Goal: Task Accomplishment & Management: Use online tool/utility

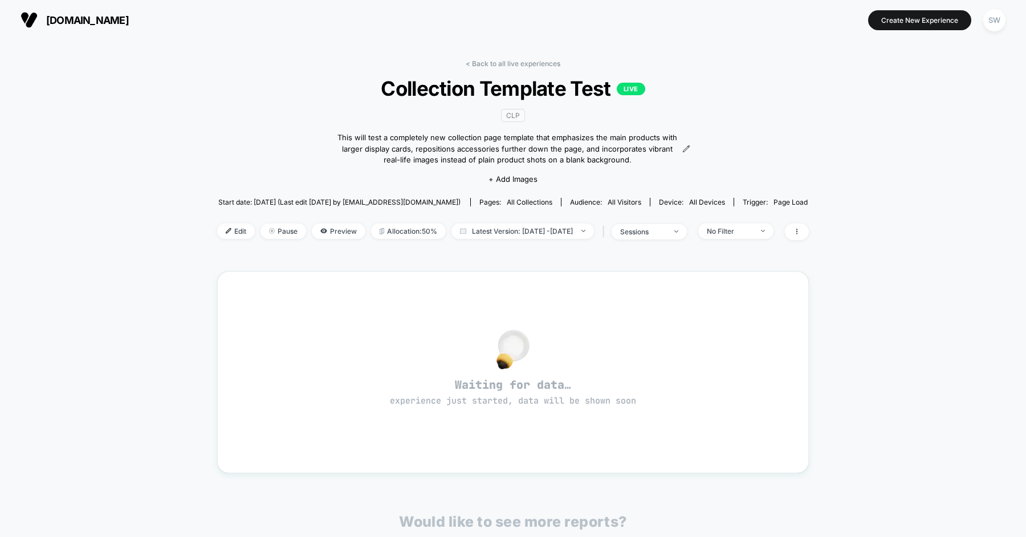
click at [264, 151] on div "< Back to all live experiences Collection Template Test LIVE CLP This will test…" at bounding box center [513, 156] width 592 height 195
click at [186, 118] on div "< Back to all live experiences Collection Template Test LIVE CLP This will test…" at bounding box center [513, 374] width 1026 height 668
click at [217, 231] on span "Edit" at bounding box center [236, 230] width 38 height 15
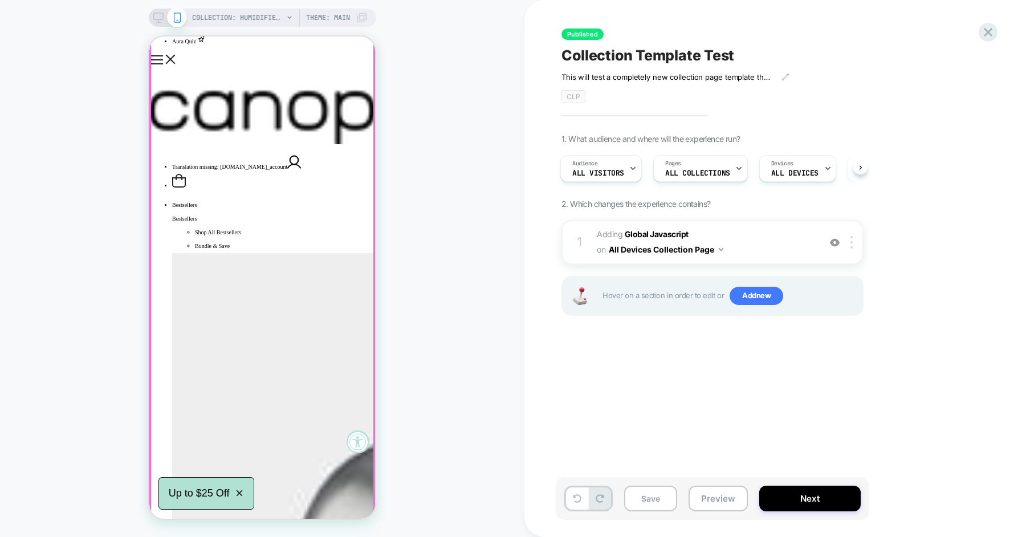
scroll to position [94, 0]
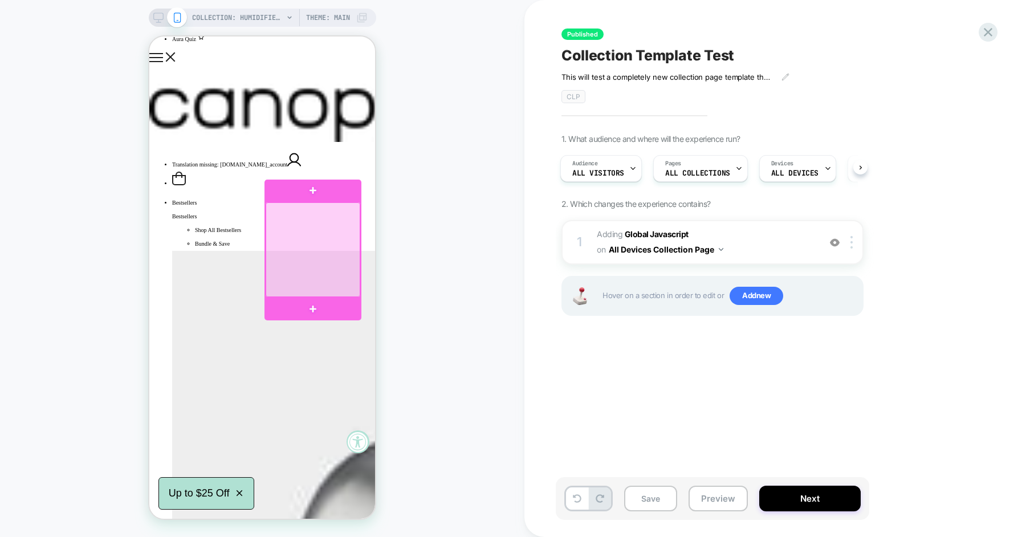
click at [288, 226] on div at bounding box center [313, 249] width 95 height 95
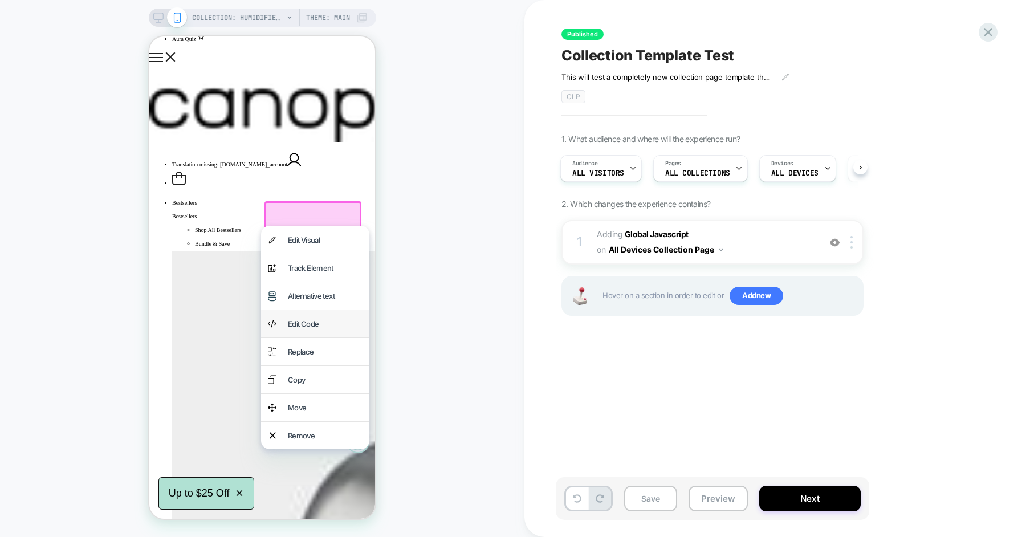
click at [317, 317] on div "Edit Code" at bounding box center [325, 324] width 75 height 14
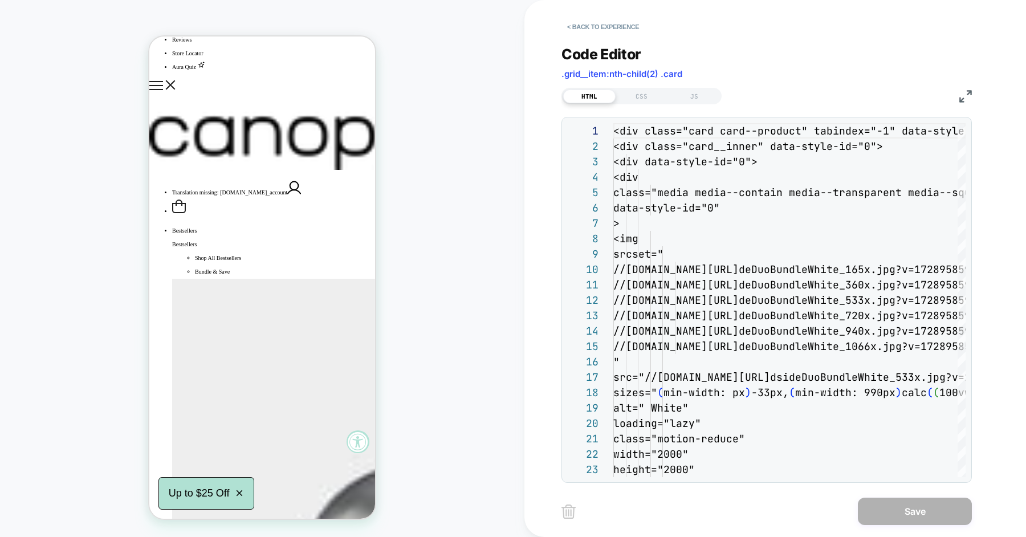
scroll to position [154, 0]
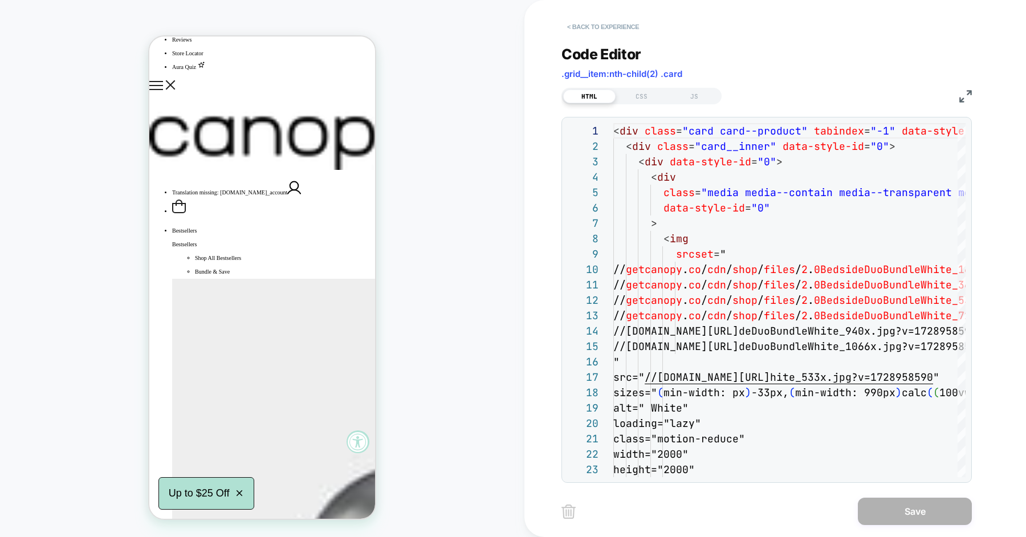
click at [617, 25] on button "< Back to experience" at bounding box center [602, 27] width 83 height 18
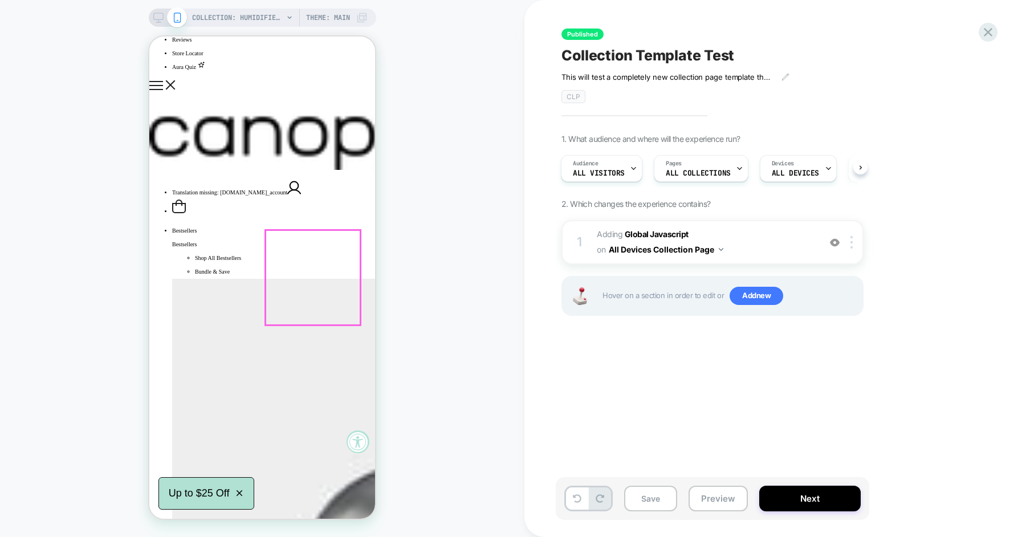
scroll to position [84, 0]
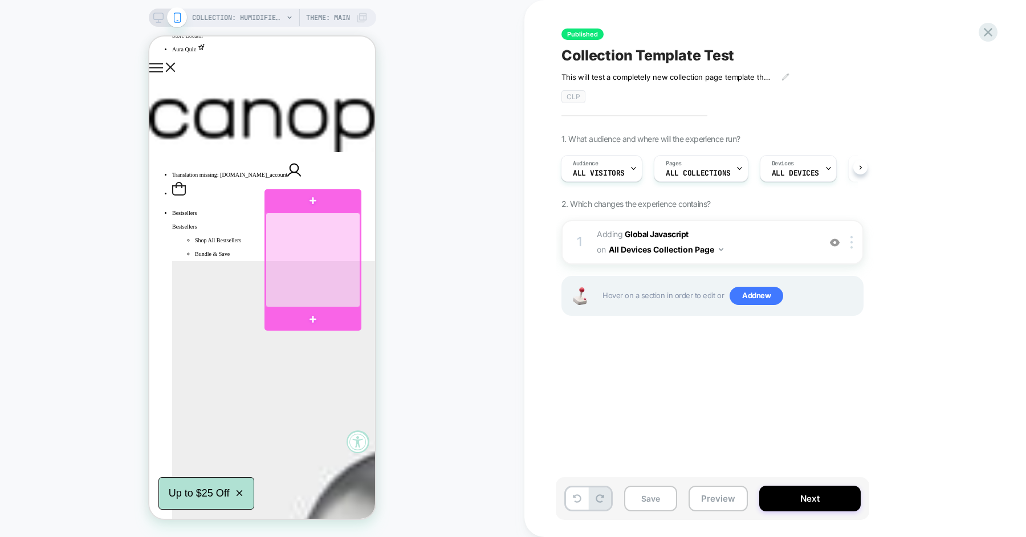
click at [312, 238] on div at bounding box center [313, 260] width 95 height 95
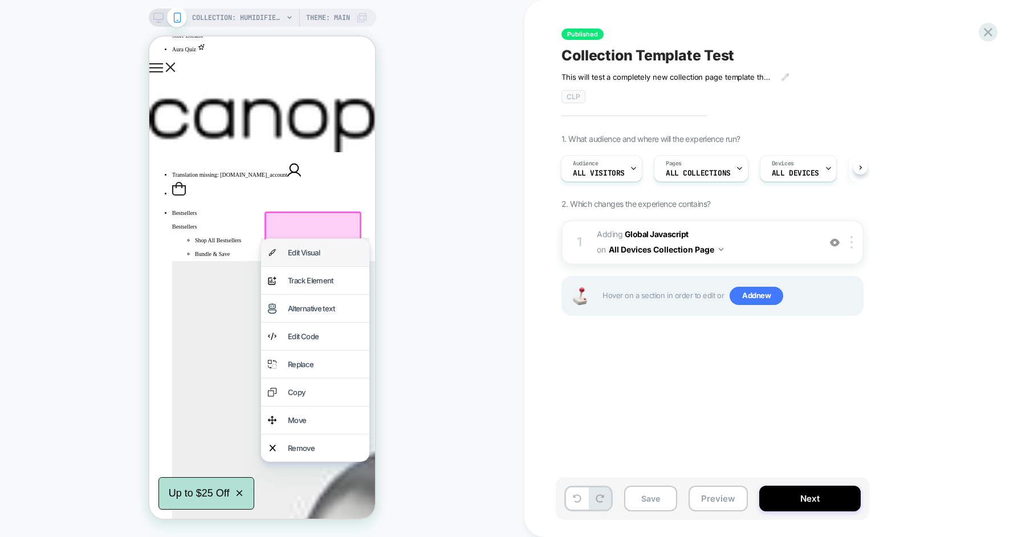
click at [317, 254] on div "Edit Visual" at bounding box center [325, 253] width 75 height 14
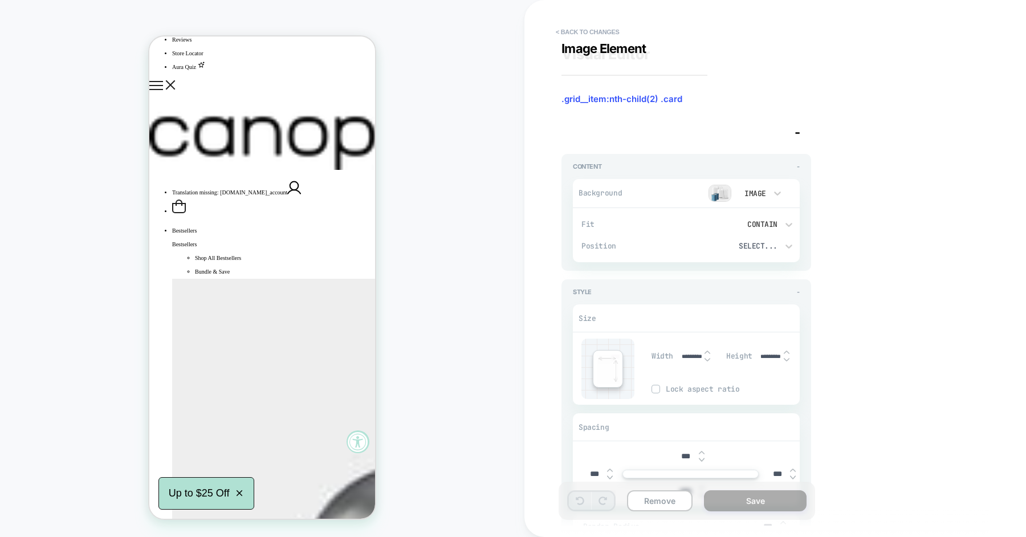
scroll to position [0, 0]
click at [595, 37] on button "< Back to changes" at bounding box center [587, 32] width 75 height 18
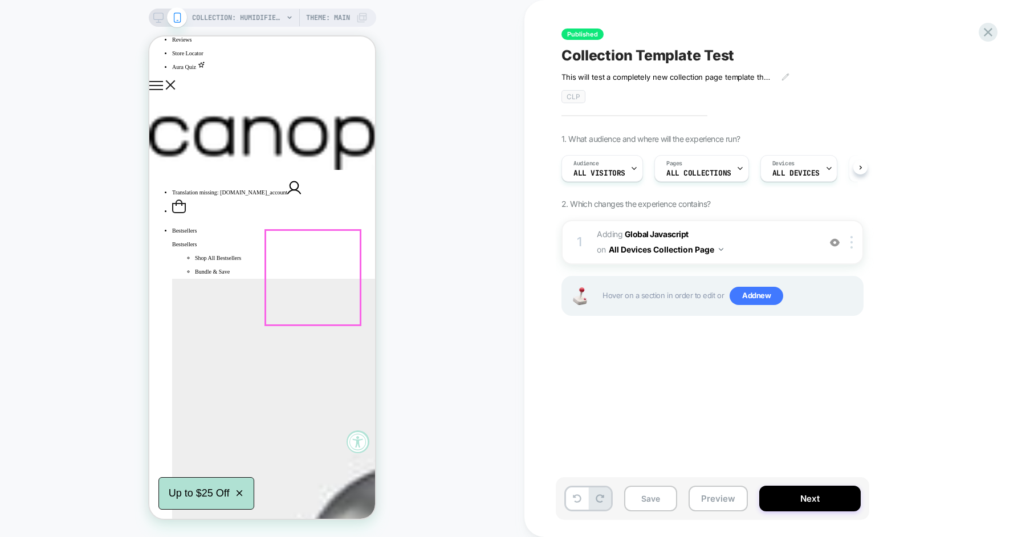
scroll to position [0, 1]
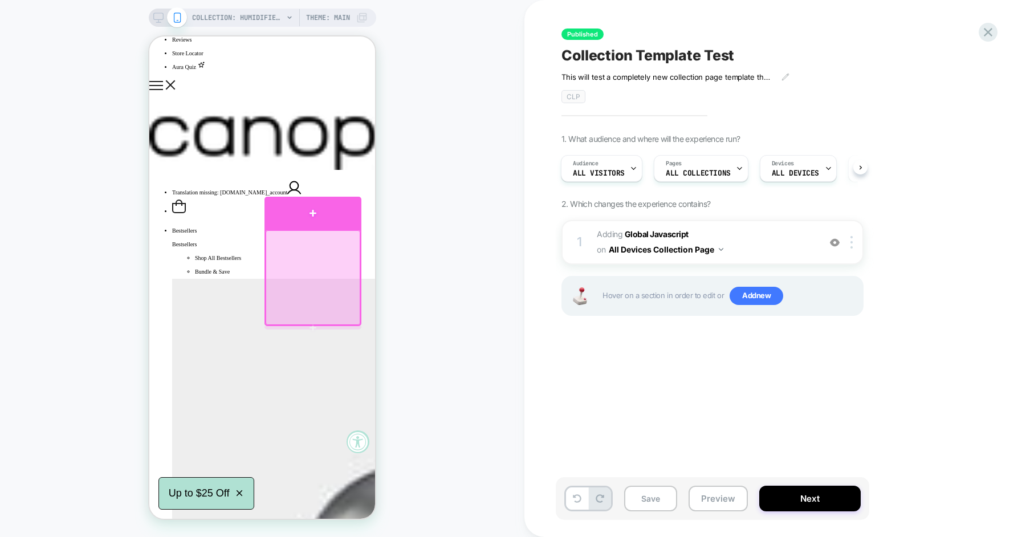
click at [312, 217] on div at bounding box center [312, 213] width 97 height 32
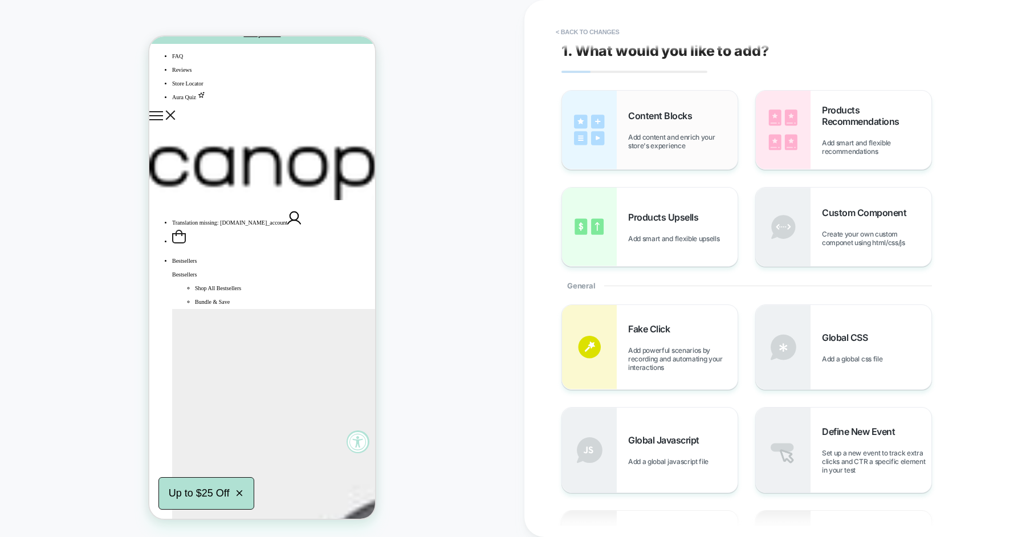
scroll to position [0, 0]
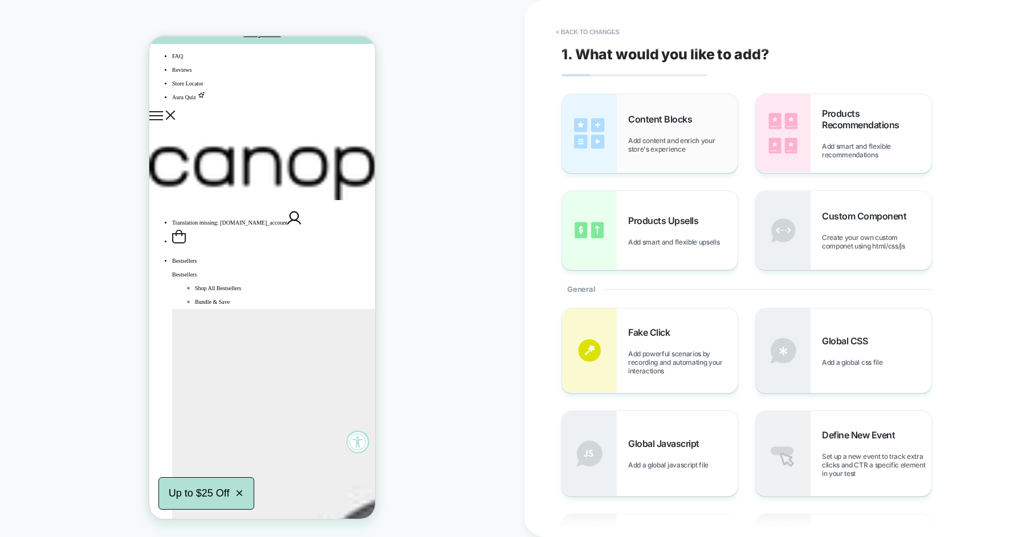
click at [638, 125] on div "Content Blocks Add content and enrich your store's experience" at bounding box center [682, 133] width 109 height 40
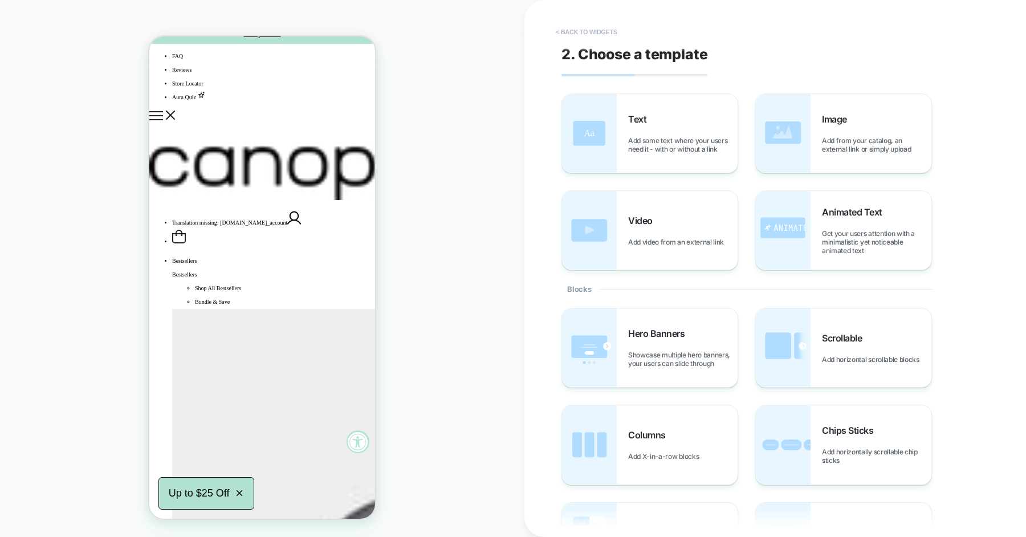
click at [593, 32] on button "< Back to widgets" at bounding box center [586, 32] width 73 height 18
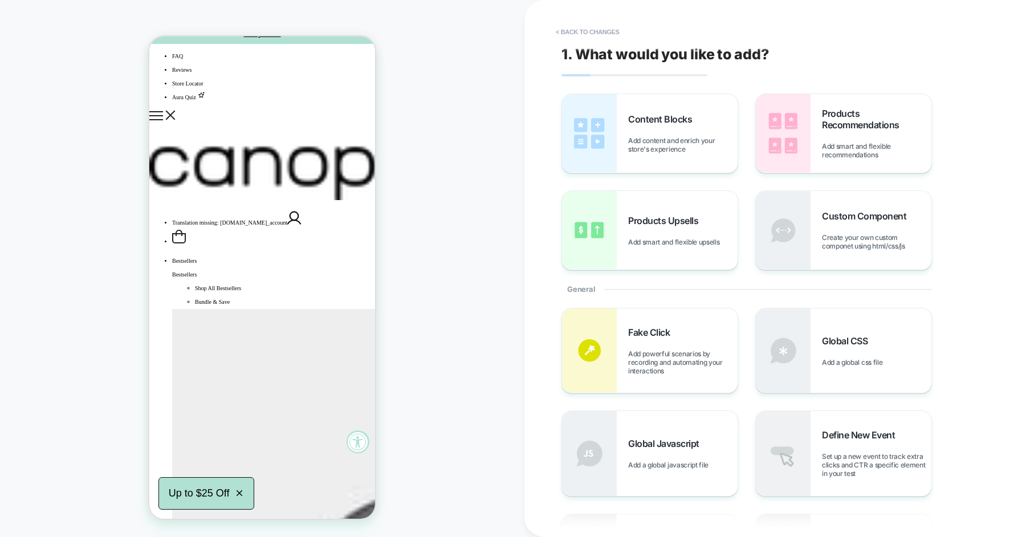
scroll to position [66, 0]
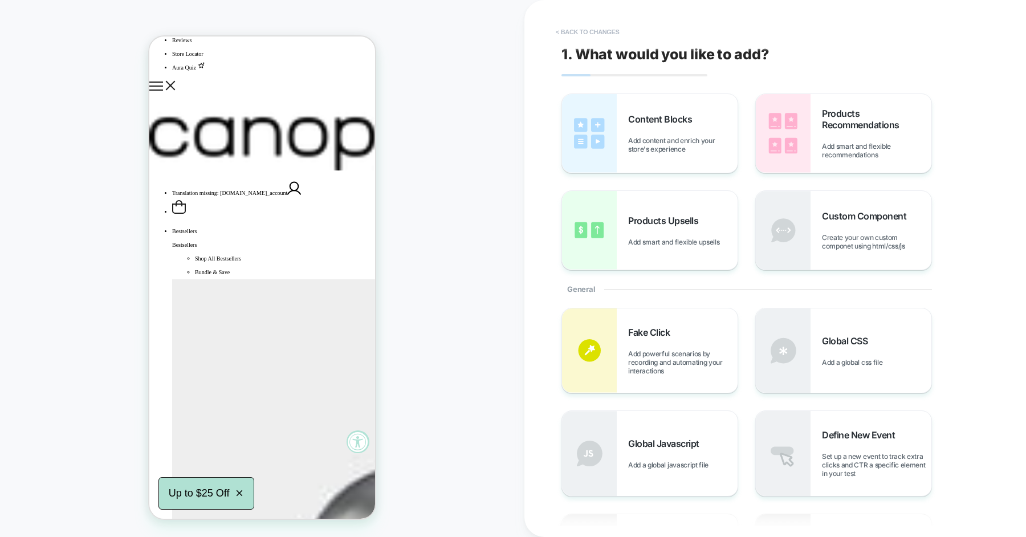
click at [588, 32] on button "< Back to changes" at bounding box center [587, 32] width 75 height 18
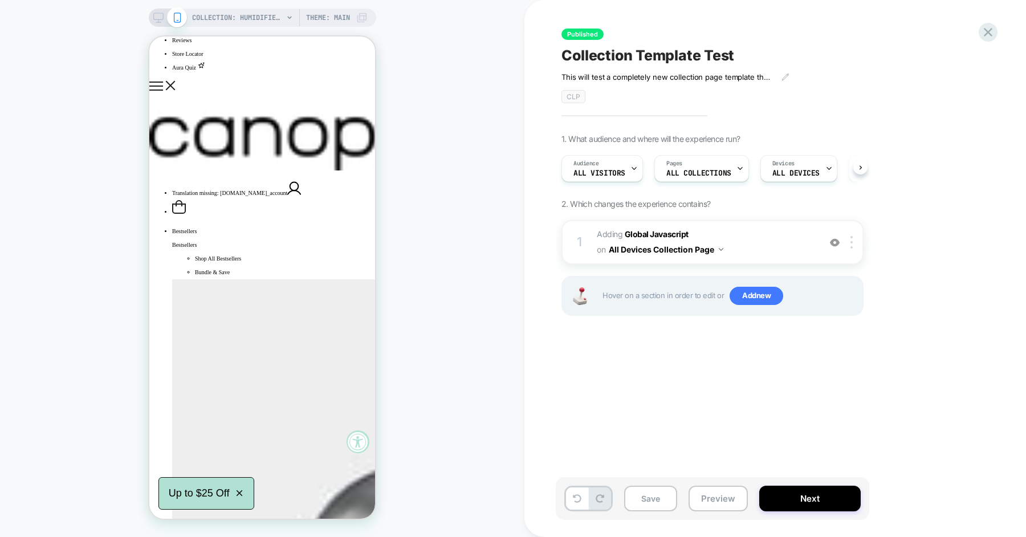
scroll to position [0, 1]
click at [757, 243] on span "Adding Global Javascript on All Devices Collection Page" at bounding box center [705, 242] width 217 height 31
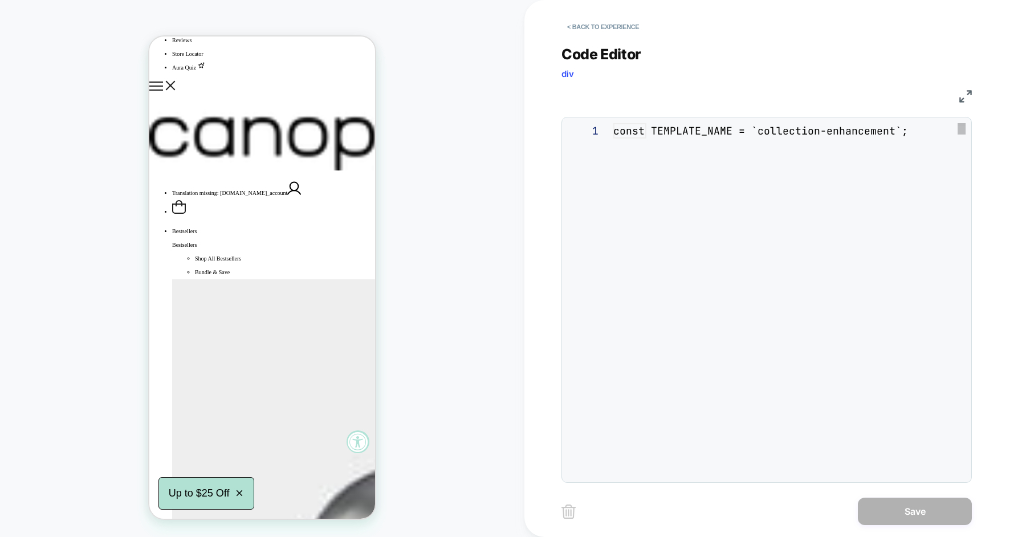
scroll to position [154, 0]
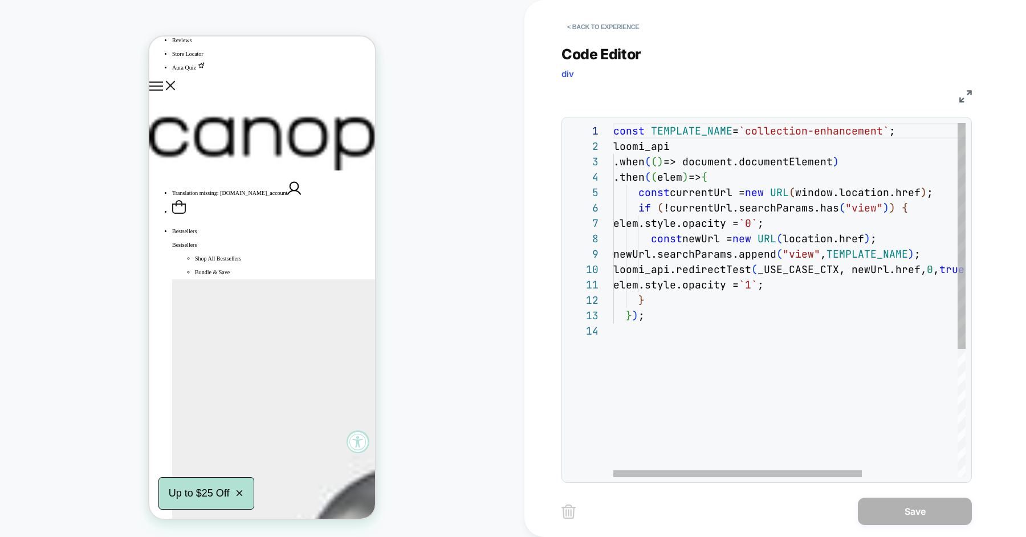
click at [686, 341] on div "const TEMPLATE_NAME = `collection-enhancement` ; loomi_api .when ( ( ) => docum…" at bounding box center [857, 400] width 488 height 554
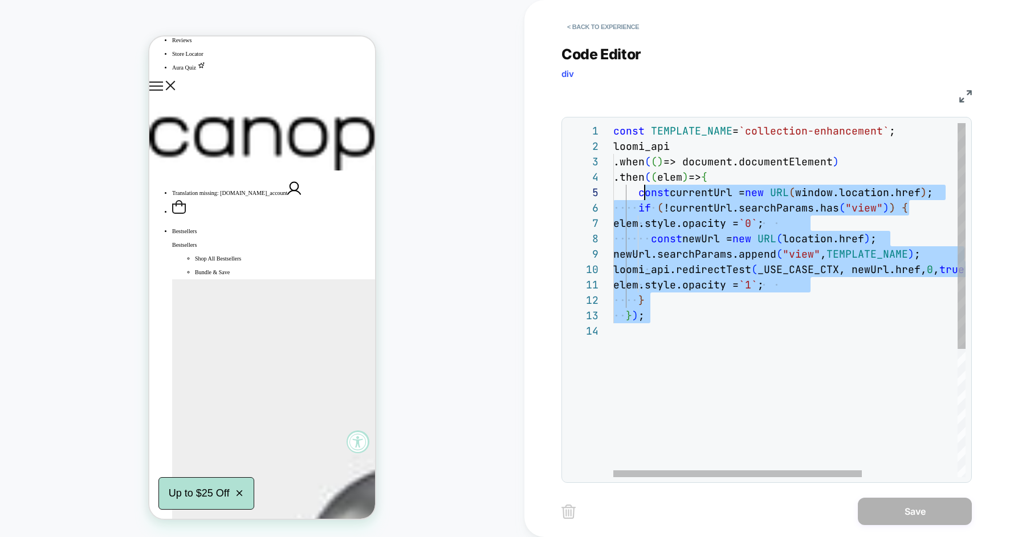
scroll to position [15, 0]
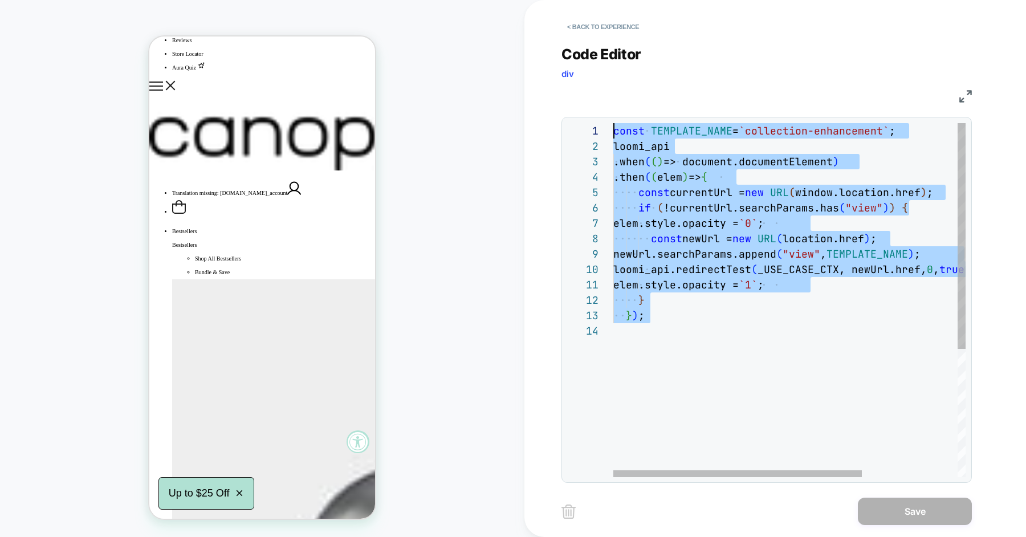
drag, startPoint x: 686, startPoint y: 341, endPoint x: 606, endPoint y: 132, distance: 223.9
click at [613, 132] on div "const TEMPLATE_NAME = `collection-enhancement` ; loomi_api .when ( ( ) => docum…" at bounding box center [857, 400] width 488 height 554
click at [671, 201] on div "const TEMPLATE_NAME = `collection-enhancement` ; loomi_api .when ( ( ) => docum…" at bounding box center [857, 400] width 488 height 554
type textarea "**********"
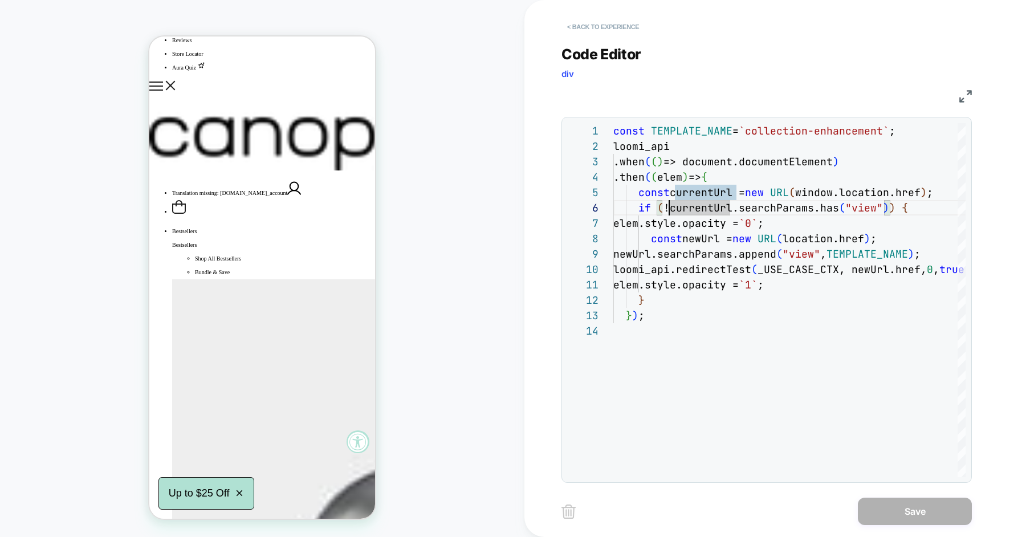
click at [608, 28] on button "< Back to experience" at bounding box center [602, 27] width 83 height 18
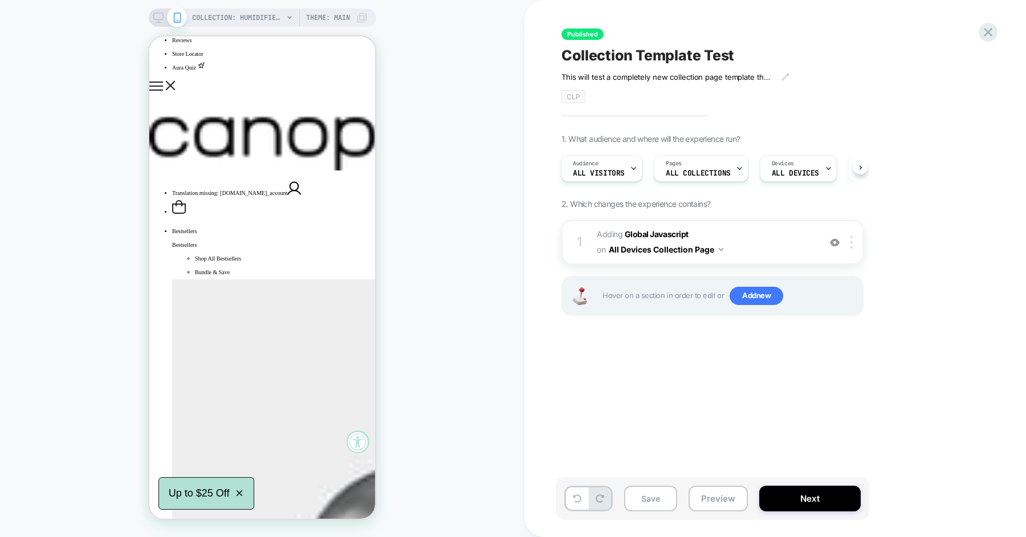
scroll to position [0, 0]
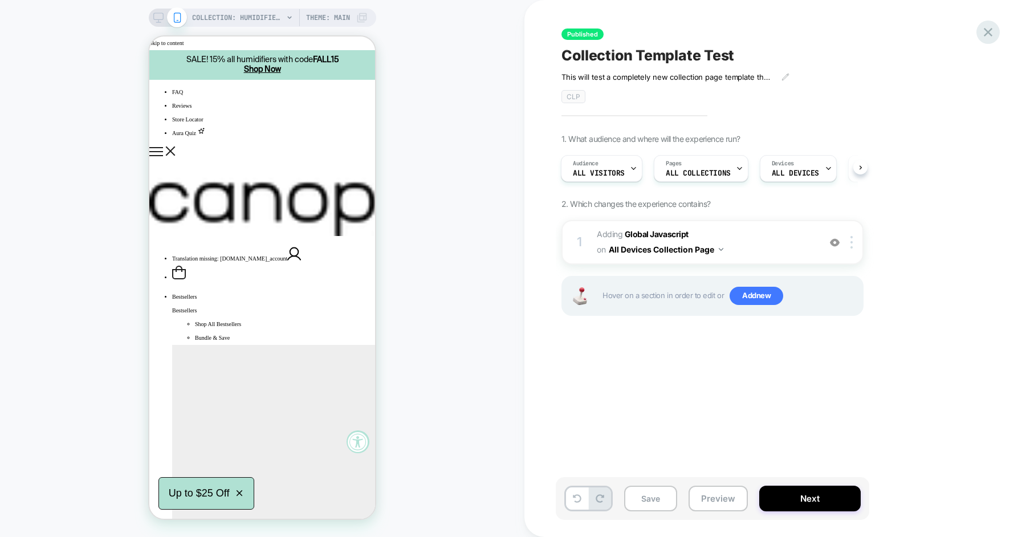
click at [980, 37] on icon at bounding box center [987, 32] width 15 height 15
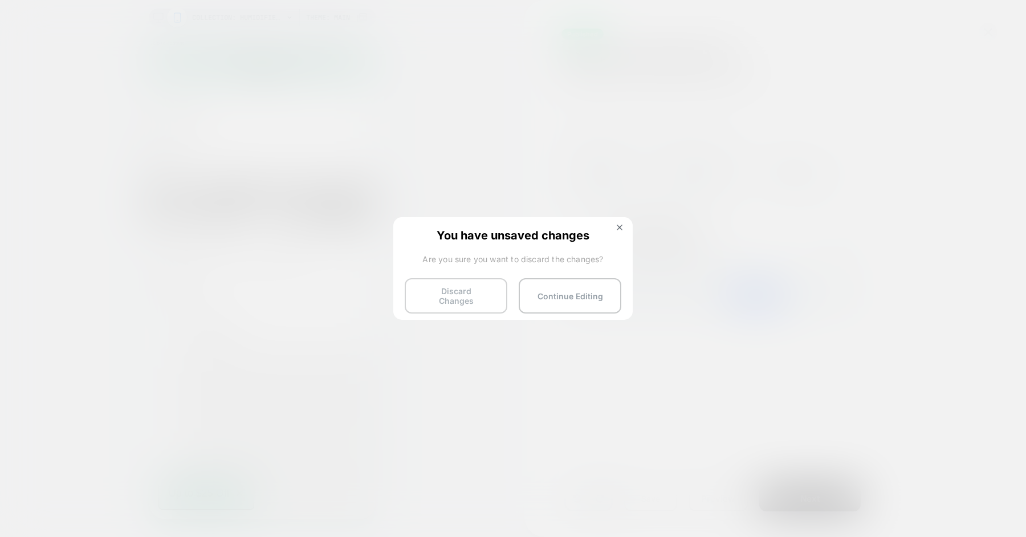
click at [462, 301] on button "Discard Changes" at bounding box center [456, 295] width 103 height 35
